Goal: Transaction & Acquisition: Purchase product/service

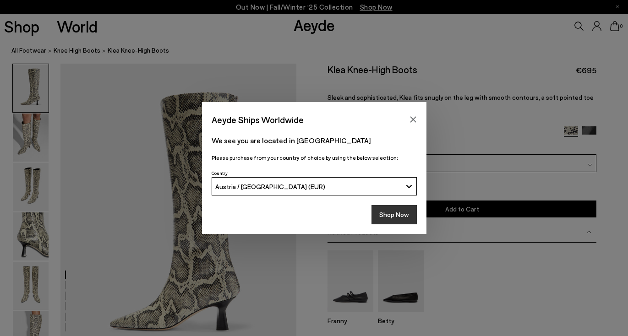
click at [391, 216] on button "Shop Now" at bounding box center [394, 214] width 45 height 19
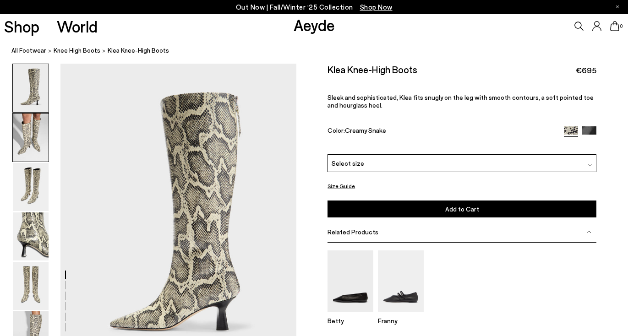
click at [31, 148] on img at bounding box center [31, 138] width 36 height 48
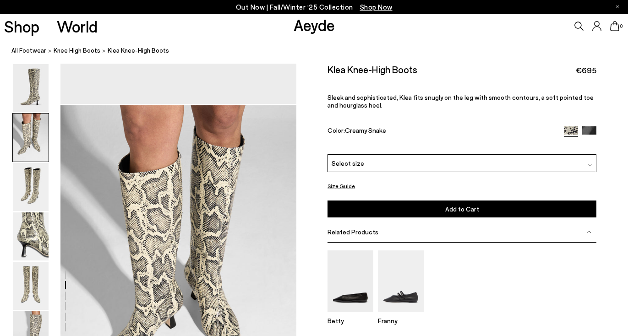
scroll to position [316, 0]
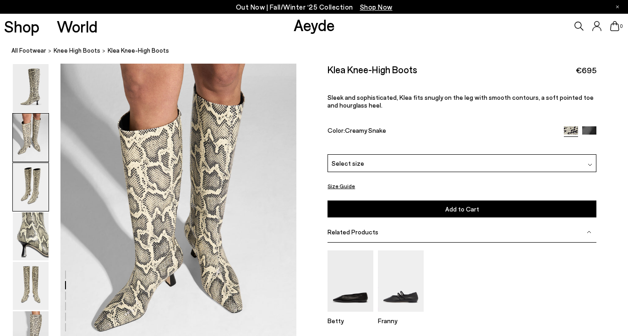
click at [31, 178] on img at bounding box center [31, 187] width 36 height 48
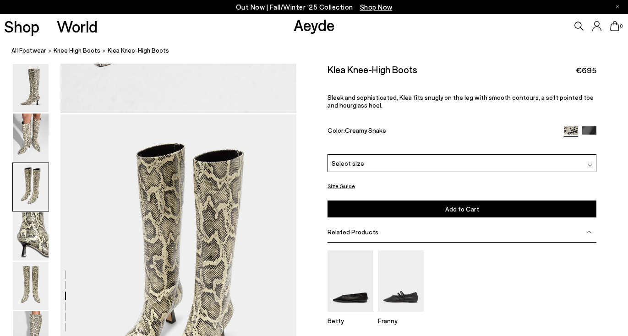
scroll to position [632, 0]
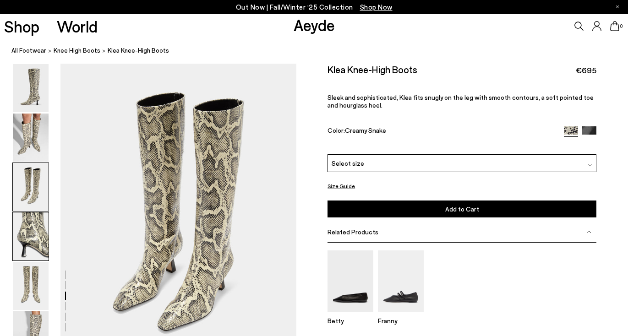
click at [32, 231] on img at bounding box center [31, 237] width 36 height 48
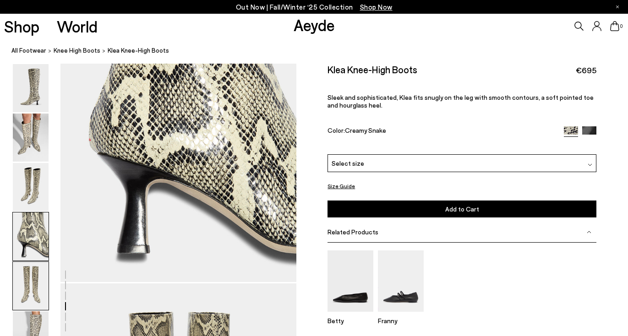
click at [29, 293] on img at bounding box center [31, 286] width 36 height 48
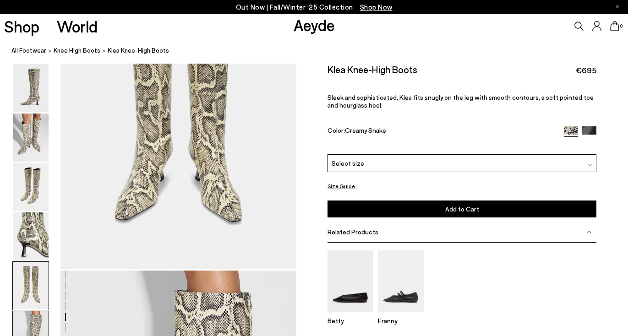
click at [30, 328] on img at bounding box center [31, 336] width 36 height 48
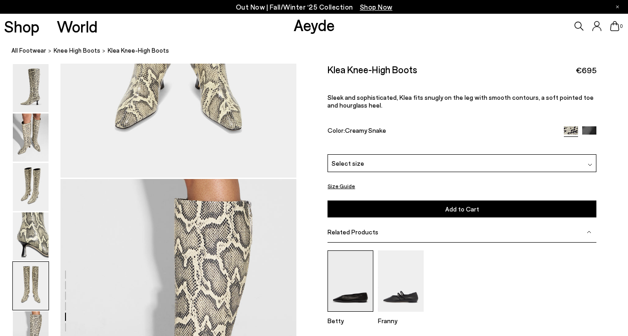
scroll to position [1461, 0]
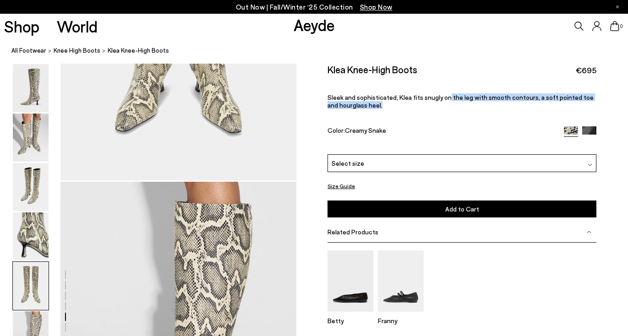
drag, startPoint x: 443, startPoint y: 97, endPoint x: 511, endPoint y: 107, distance: 69.0
click at [512, 107] on p "Sleek and sophisticated, Klea fits snugly on the leg with smooth contours, a so…" at bounding box center [462, 102] width 269 height 16
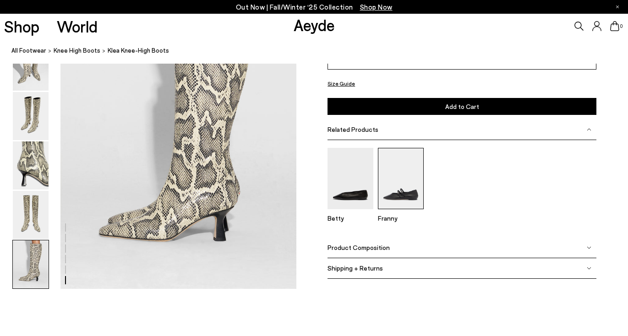
scroll to position [1671, 0]
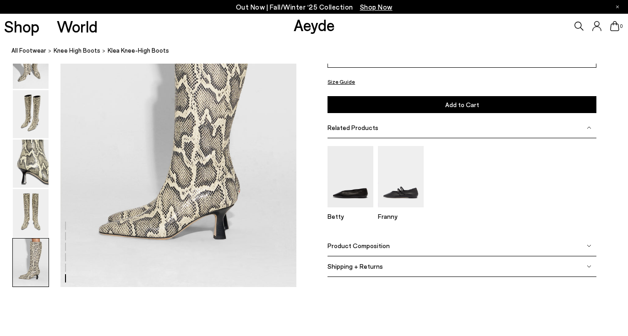
click at [364, 247] on span "Product Composition" at bounding box center [359, 246] width 62 height 8
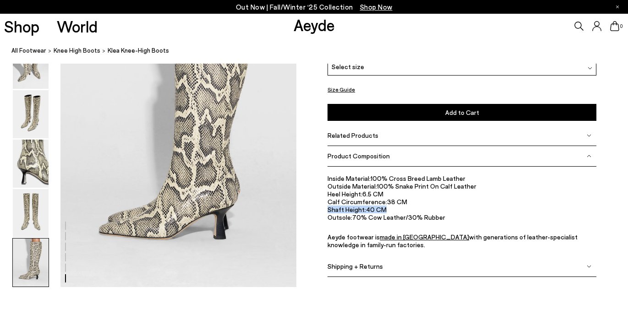
drag, startPoint x: 328, startPoint y: 211, endPoint x: 389, endPoint y: 212, distance: 61.0
click at [389, 212] on div "Size Guide Shoes Belt Our shoes come in European sizing. The easiest way to mea…" at bounding box center [463, 127] width 332 height 320
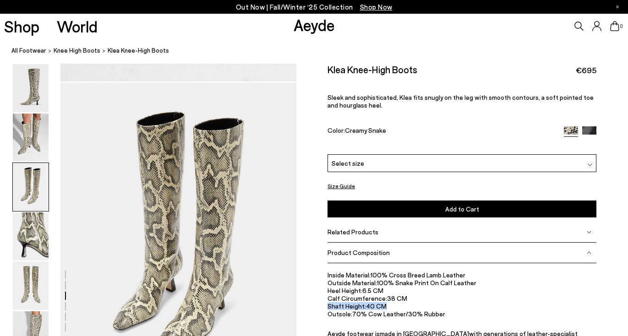
scroll to position [567, 0]
